Goal: Task Accomplishment & Management: Use online tool/utility

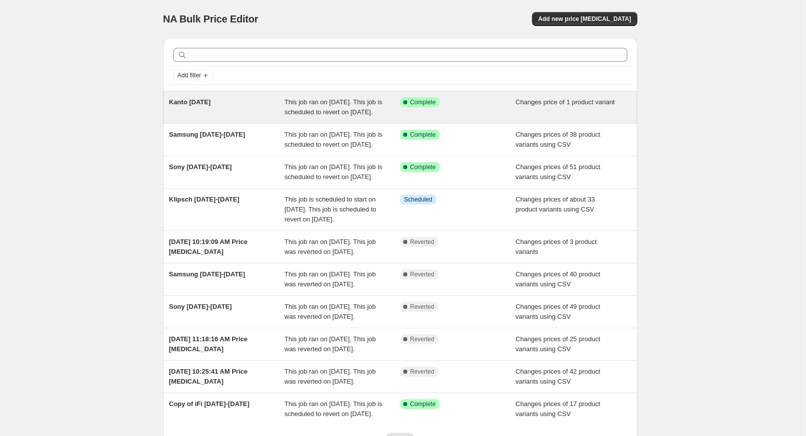
click at [425, 107] on div "Success Complete Complete" at bounding box center [458, 107] width 116 height 20
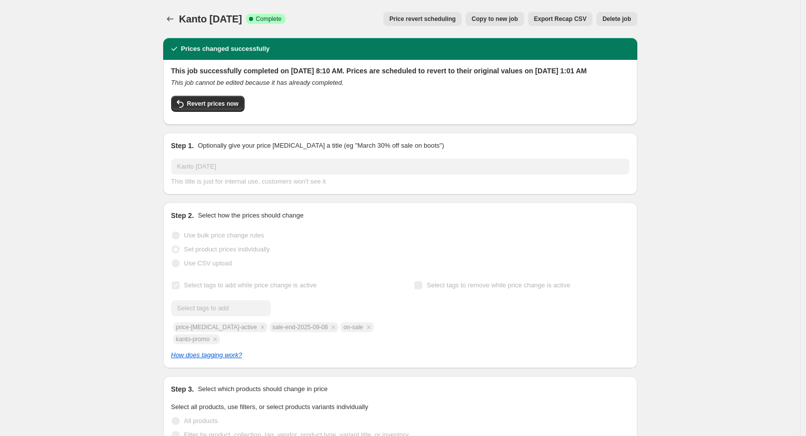
click at [105, 206] on div "Kanto [DATE]. This page is ready Kanto [DATE] Success Complete Complete Price r…" at bounding box center [400, 428] width 800 height 857
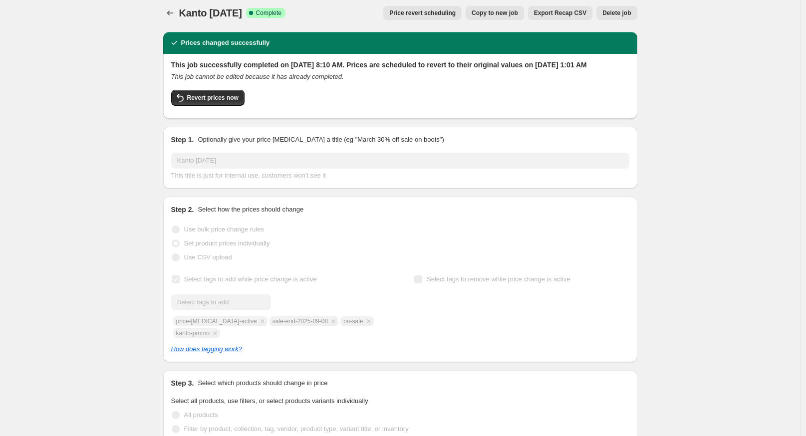
scroll to position [55, 0]
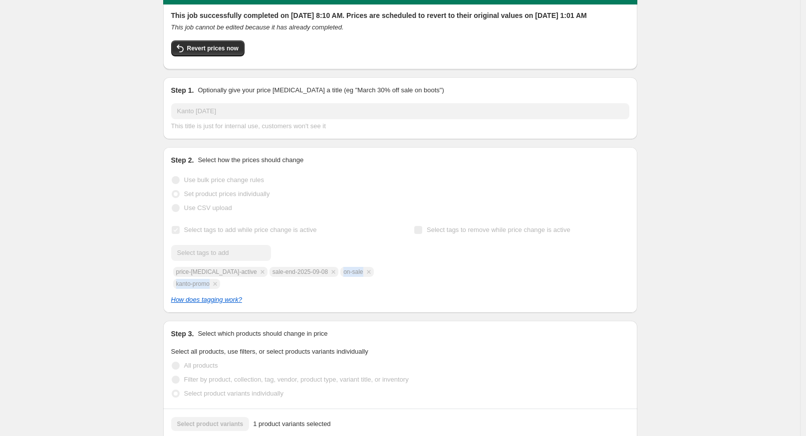
drag, startPoint x: 315, startPoint y: 280, endPoint x: 252, endPoint y: 287, distance: 62.8
click at [252, 287] on div "Submit price-[MEDICAL_DATA]-active sale-end-2025-09-08 on-sale kanto-promo" at bounding box center [278, 267] width 215 height 44
click at [256, 280] on div "Submit price-[MEDICAL_DATA]-active sale-end-2025-09-08 on-sale kanto-promo" at bounding box center [278, 267] width 215 height 44
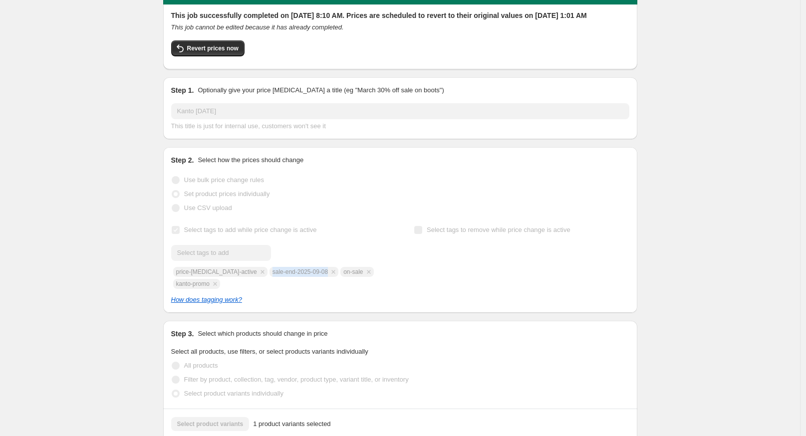
drag, startPoint x: 256, startPoint y: 280, endPoint x: 266, endPoint y: 287, distance: 11.8
click at [258, 281] on div "Submit price-[MEDICAL_DATA]-active sale-end-2025-09-08 on-sale kanto-promo" at bounding box center [278, 267] width 215 height 44
copy span "sale-end-2025-09-08"
click at [218, 52] on button "Revert prices now" at bounding box center [207, 48] width 73 height 16
checkbox input "false"
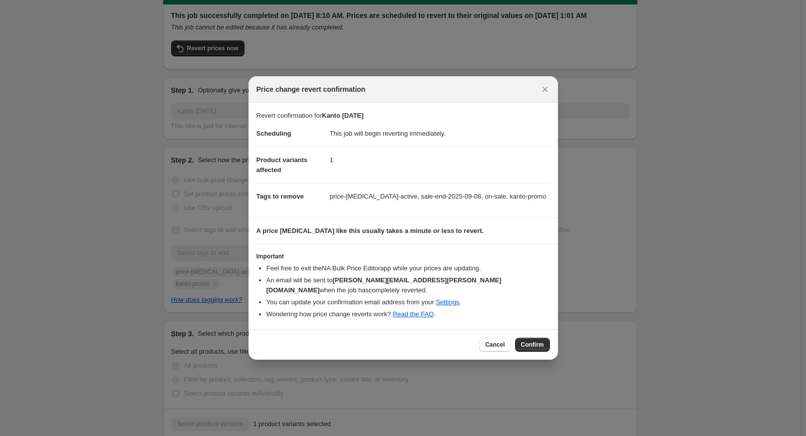
click at [526, 341] on span "Confirm" at bounding box center [532, 345] width 23 height 8
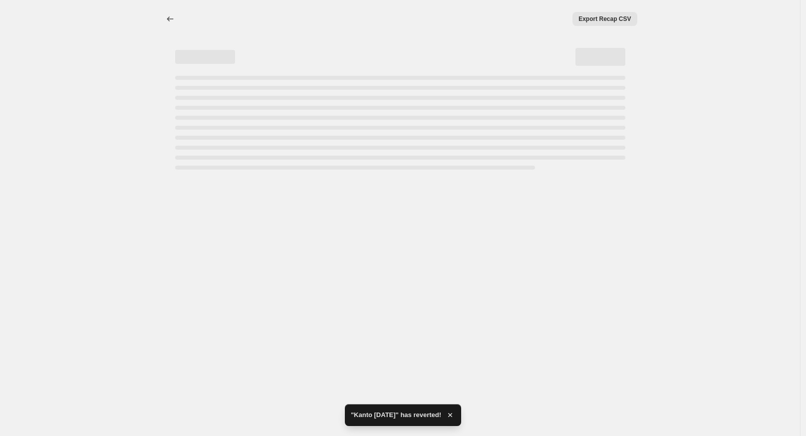
scroll to position [0, 0]
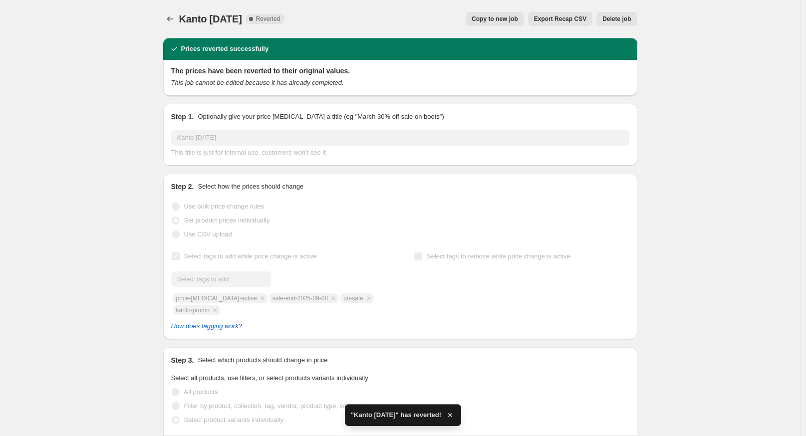
click at [179, 24] on div at bounding box center [171, 19] width 16 height 14
click at [175, 25] on button "Price change jobs" at bounding box center [170, 19] width 14 height 14
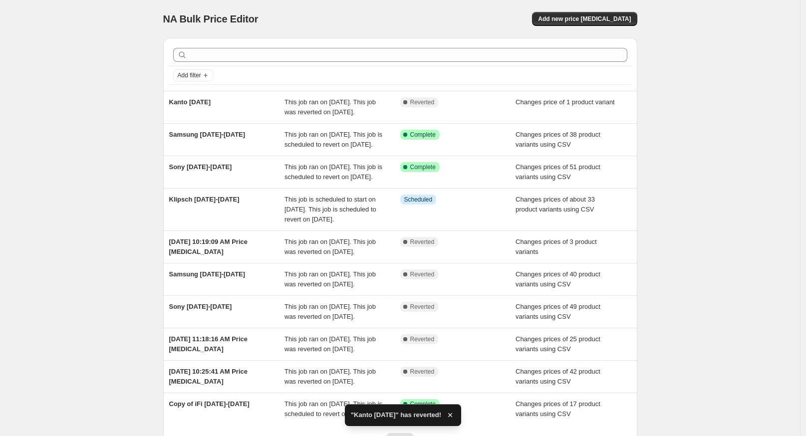
click at [614, 10] on div "NA Bulk Price Editor. This page is ready NA Bulk Price Editor Add new price [ME…" at bounding box center [400, 19] width 474 height 38
drag, startPoint x: 610, startPoint y: 10, endPoint x: 589, endPoint y: 27, distance: 27.3
click at [608, 27] on div "NA Bulk Price Editor. This page is ready NA Bulk Price Editor Add new price [ME…" at bounding box center [400, 19] width 474 height 38
click at [589, 17] on span "Add new price [MEDICAL_DATA]" at bounding box center [584, 19] width 93 height 8
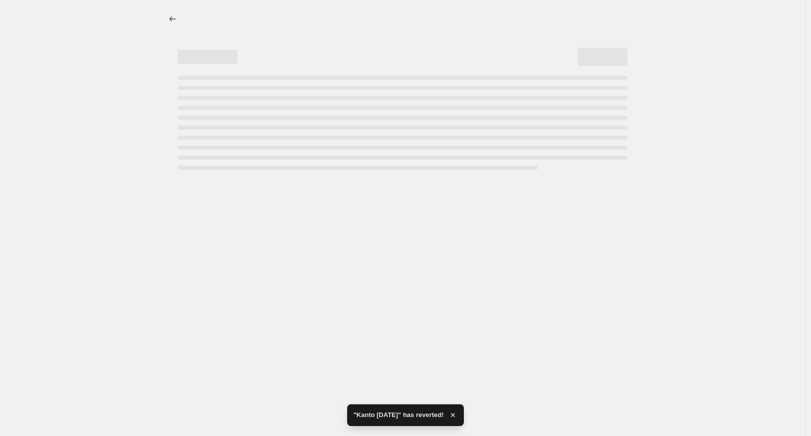
select select "percentage"
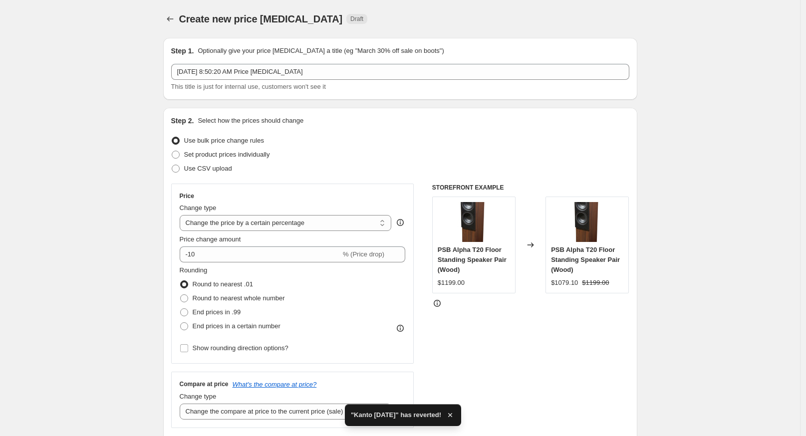
click at [212, 169] on span "Use CSV upload" at bounding box center [208, 168] width 48 height 7
click at [172, 165] on input "Use CSV upload" at bounding box center [172, 165] width 0 height 0
radio input "true"
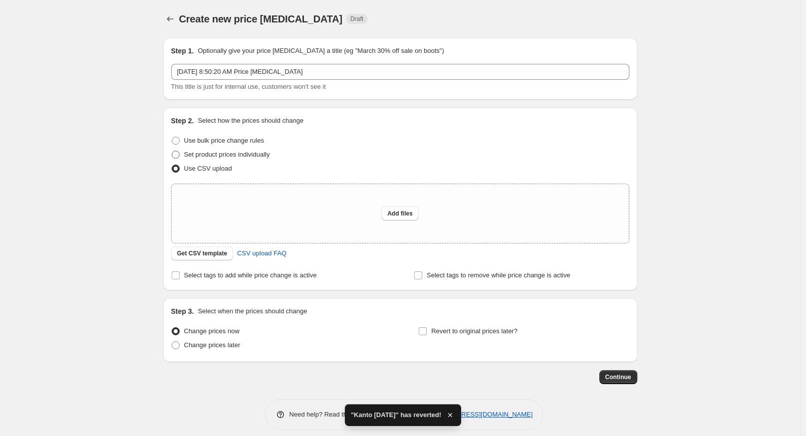
click at [223, 157] on span "Set product prices individually" at bounding box center [227, 154] width 86 height 7
click at [172, 151] on input "Set product prices individually" at bounding box center [172, 151] width 0 height 0
radio input "true"
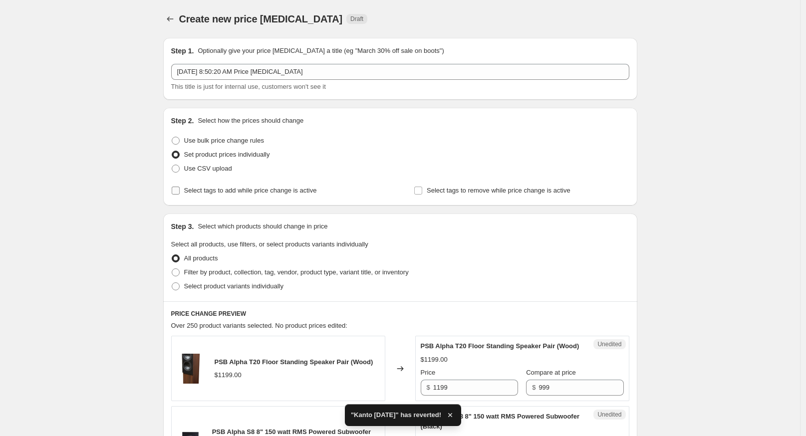
click at [220, 192] on span "Select tags to add while price change is active" at bounding box center [250, 190] width 133 height 7
click at [180, 192] on input "Select tags to add while price change is active" at bounding box center [176, 191] width 8 height 8
checkbox input "true"
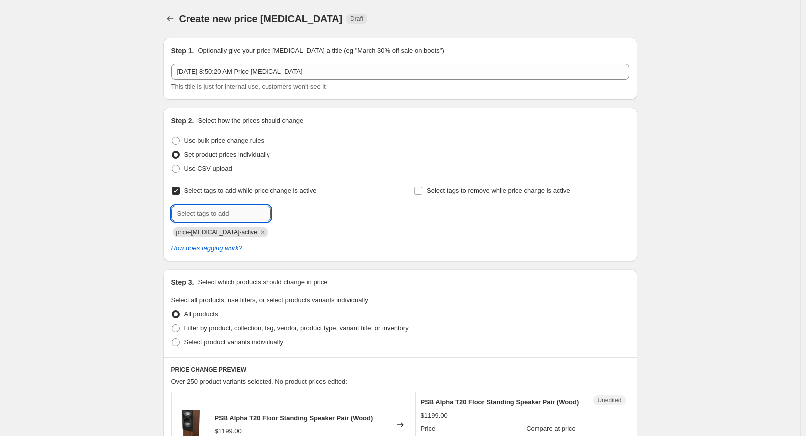
click at [242, 208] on input "text" at bounding box center [221, 214] width 100 height 16
paste input "sale-end-2025-09-08"
type input "sale-end-2025-09-08"
click at [171, 108] on button "Submit" at bounding box center [185, 113] width 28 height 10
type input "kanto-promo"
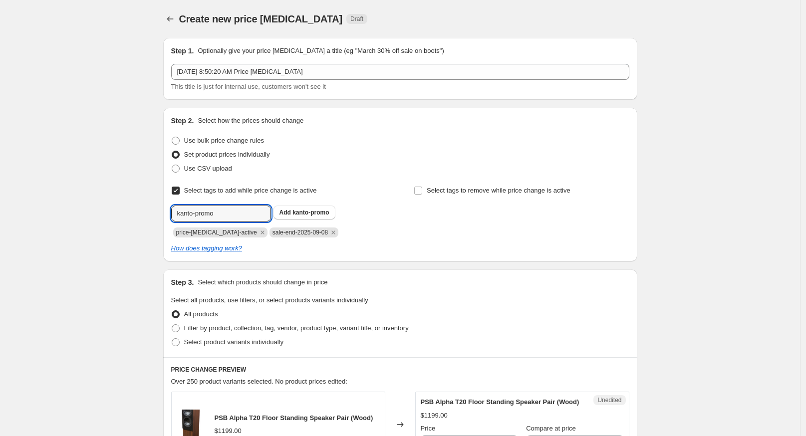
click at [171, 108] on button "Submit" at bounding box center [185, 113] width 28 height 10
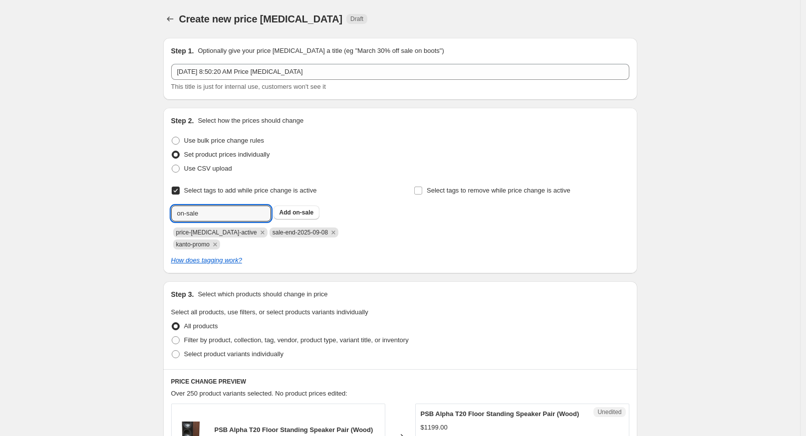
type input "on-sale"
click at [171, 108] on button "Submit" at bounding box center [185, 113] width 28 height 10
drag, startPoint x: 84, startPoint y: 281, endPoint x: 48, endPoint y: 277, distance: 35.6
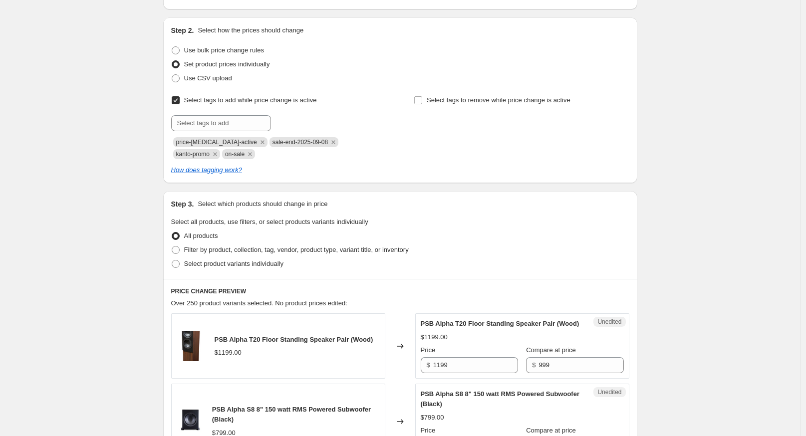
scroll to position [92, 0]
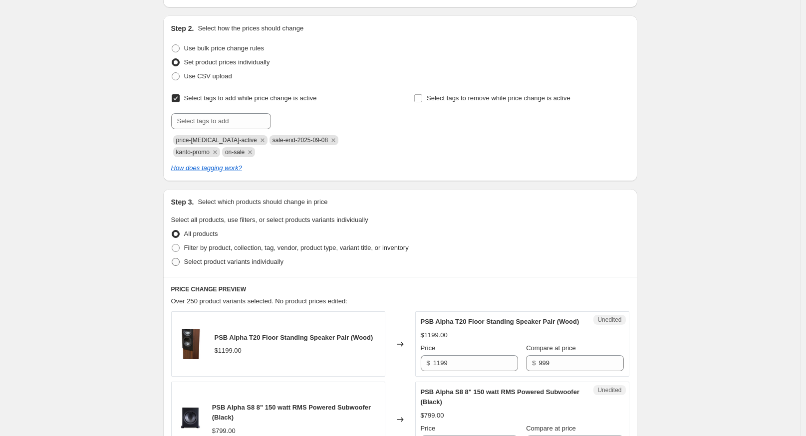
click at [222, 264] on span "Select product variants individually" at bounding box center [233, 261] width 99 height 7
click at [172, 258] on input "Select product variants individually" at bounding box center [172, 258] width 0 height 0
radio input "true"
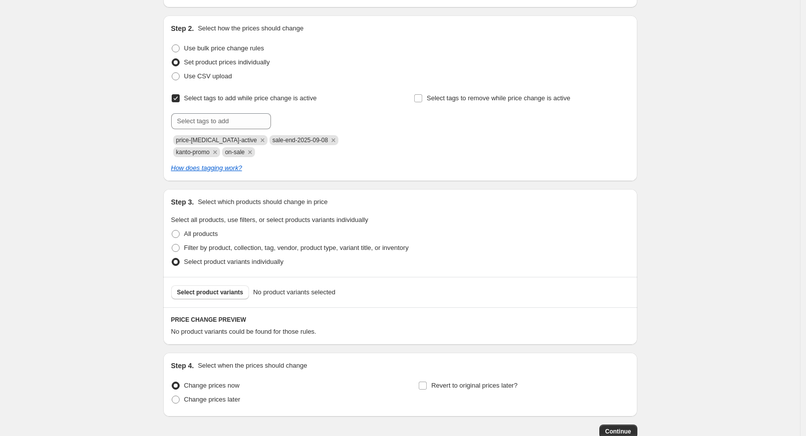
drag, startPoint x: 107, startPoint y: 314, endPoint x: 122, endPoint y: 312, distance: 15.1
click at [109, 316] on div "Create new price [MEDICAL_DATA]. This page is ready Create new price [MEDICAL_D…" at bounding box center [400, 204] width 800 height 592
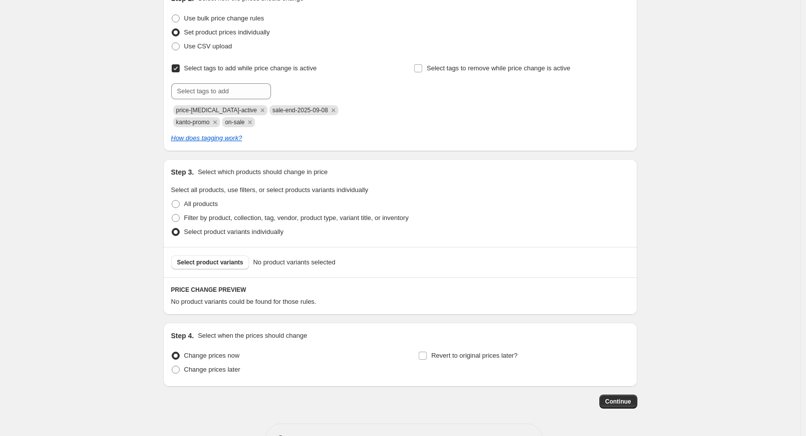
scroll to position [156, 0]
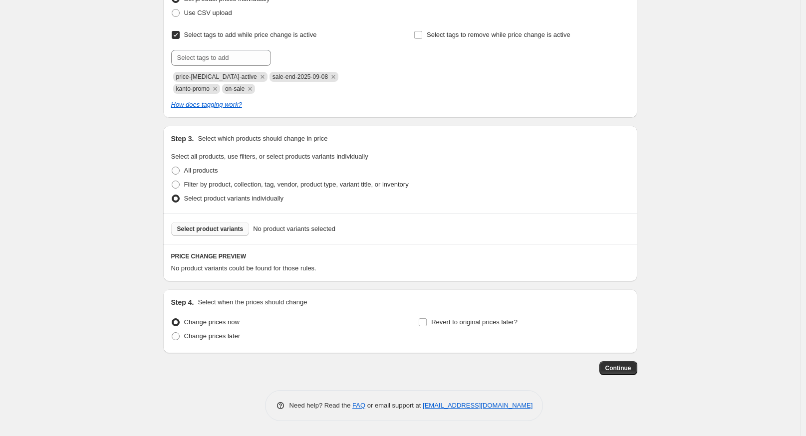
click at [229, 231] on span "Select product variants" at bounding box center [210, 229] width 66 height 8
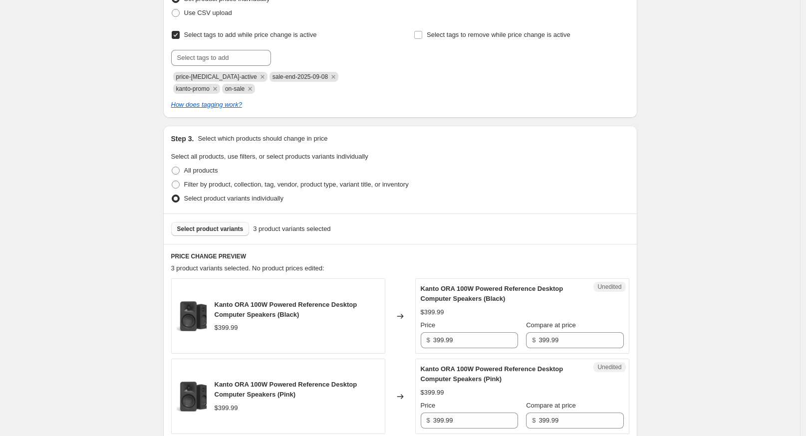
click at [125, 281] on div "Create new price [MEDICAL_DATA]. This page is ready Create new price [MEDICAL_D…" at bounding box center [400, 271] width 800 height 855
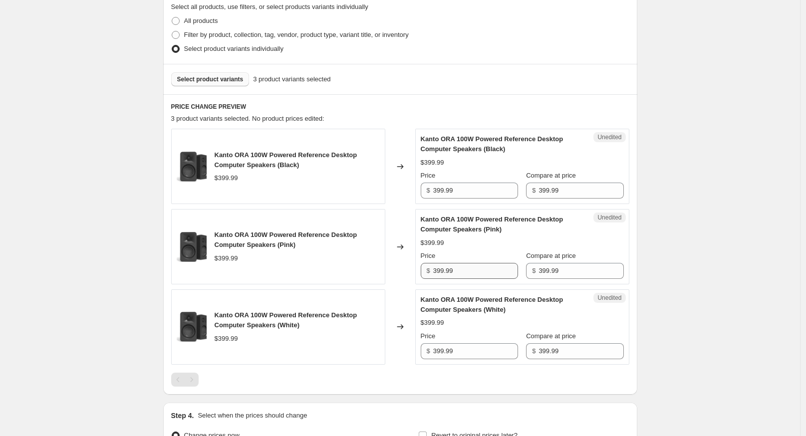
scroll to position [377, 0]
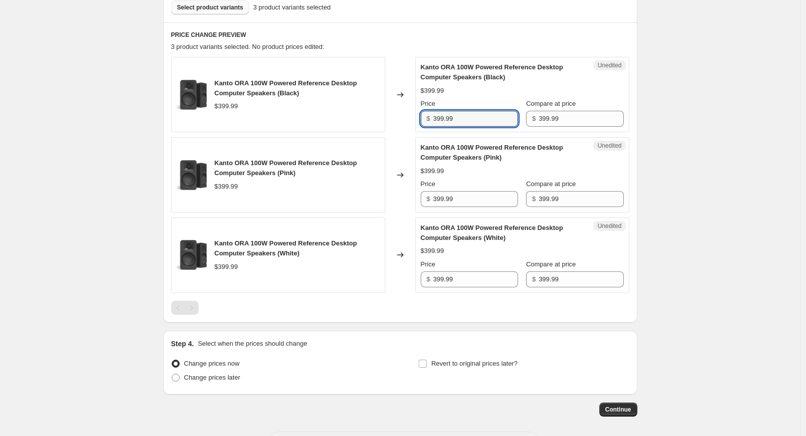
drag, startPoint x: 470, startPoint y: 119, endPoint x: 360, endPoint y: 117, distance: 110.3
click at [360, 117] on div "Kanto ORA 100W Powered Reference Desktop Computer Speakers (Black) $399.99 Chan…" at bounding box center [400, 94] width 458 height 75
type input "319.99"
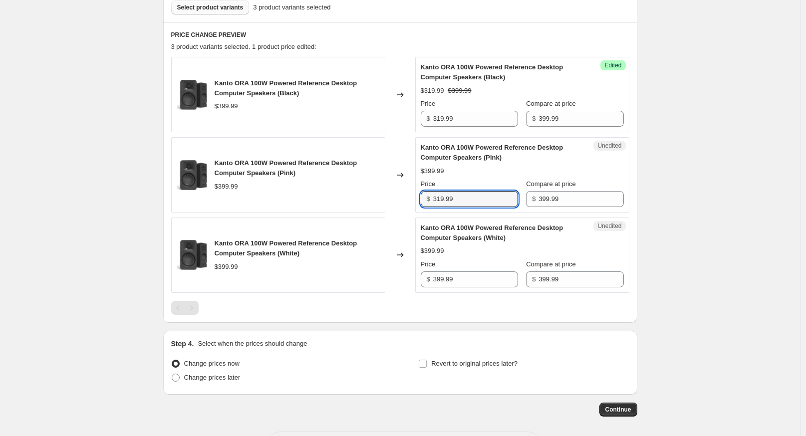
type input "319.99"
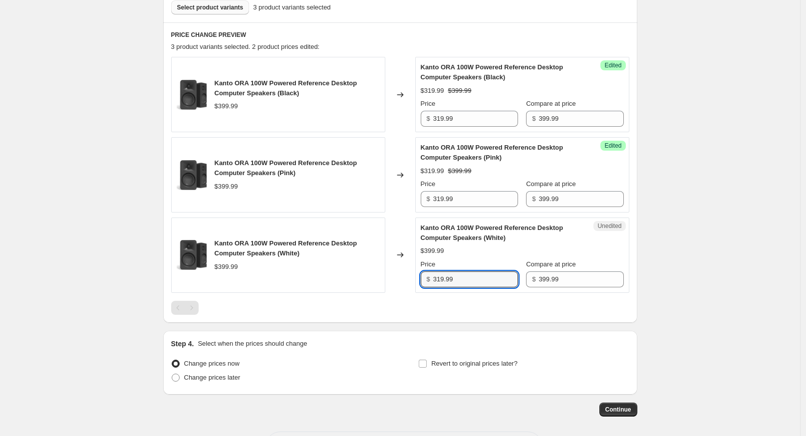
type input "319.99"
click at [422, 354] on div "Step 4. Select when the prices should change Change prices now Change prices la…" at bounding box center [400, 363] width 458 height 48
click at [431, 365] on label "Revert to original prices later?" at bounding box center [467, 364] width 99 height 14
click at [427, 365] on input "Revert to original prices later?" at bounding box center [423, 364] width 8 height 8
checkbox input "true"
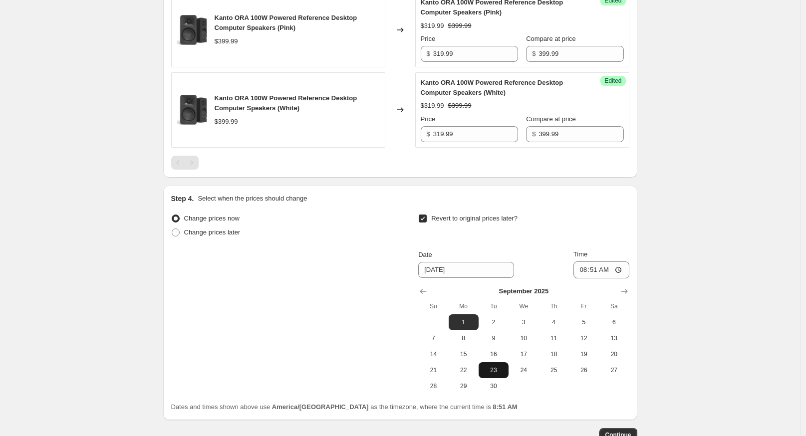
scroll to position [525, 0]
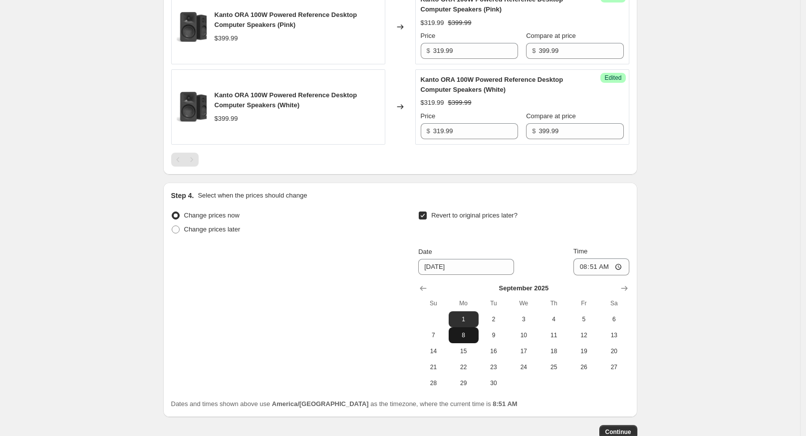
click at [467, 340] on button "8" at bounding box center [464, 335] width 30 height 16
type input "[DATE]"
click at [589, 264] on input "08:51" at bounding box center [601, 266] width 56 height 17
type input "01:01"
drag, startPoint x: 687, startPoint y: 322, endPoint x: 696, endPoint y: 324, distance: 9.8
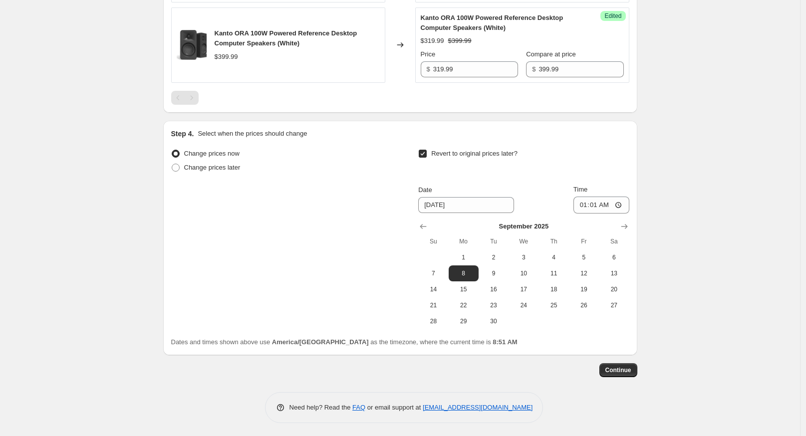
scroll to position [589, 0]
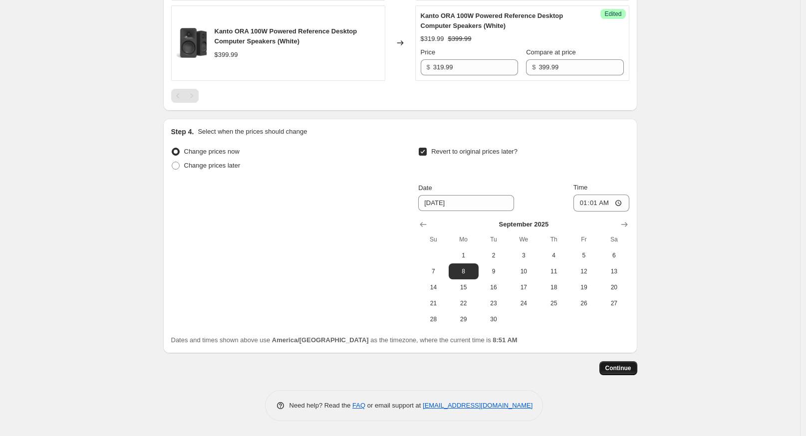
click at [627, 365] on span "Continue" at bounding box center [618, 368] width 26 height 8
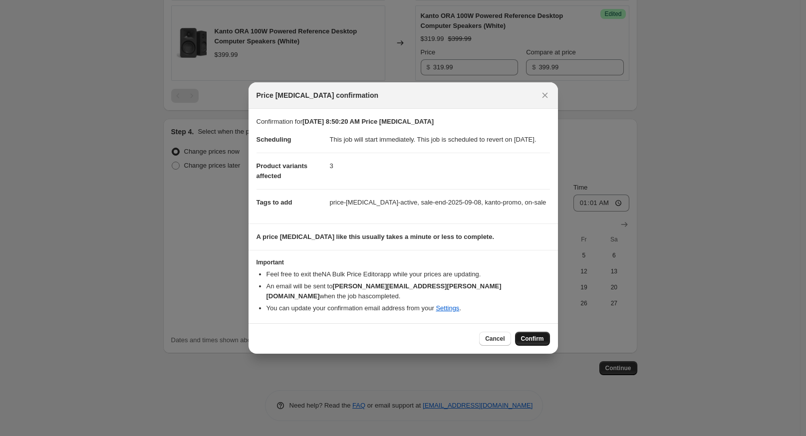
click at [526, 336] on span "Confirm" at bounding box center [532, 339] width 23 height 8
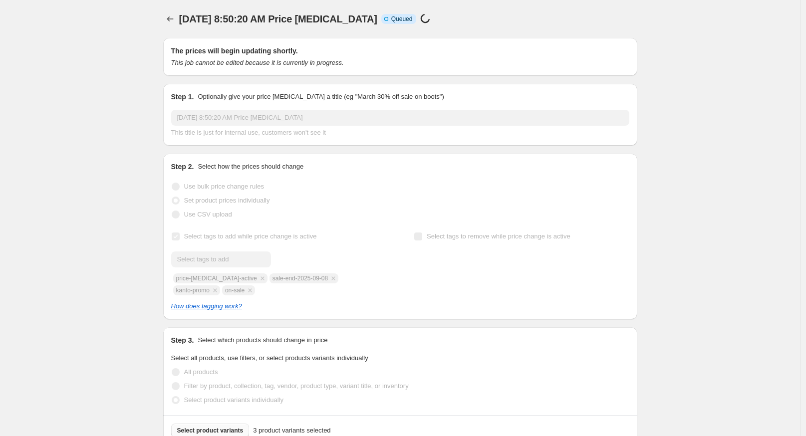
scroll to position [589, 0]
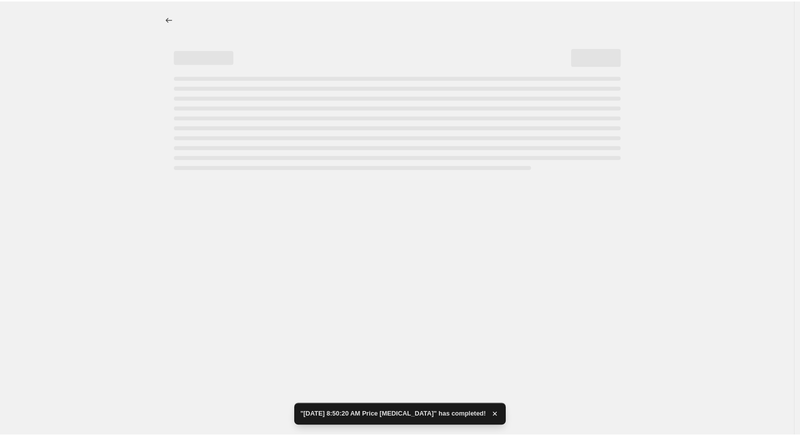
scroll to position [0, 0]
